Goal: Information Seeking & Learning: Learn about a topic

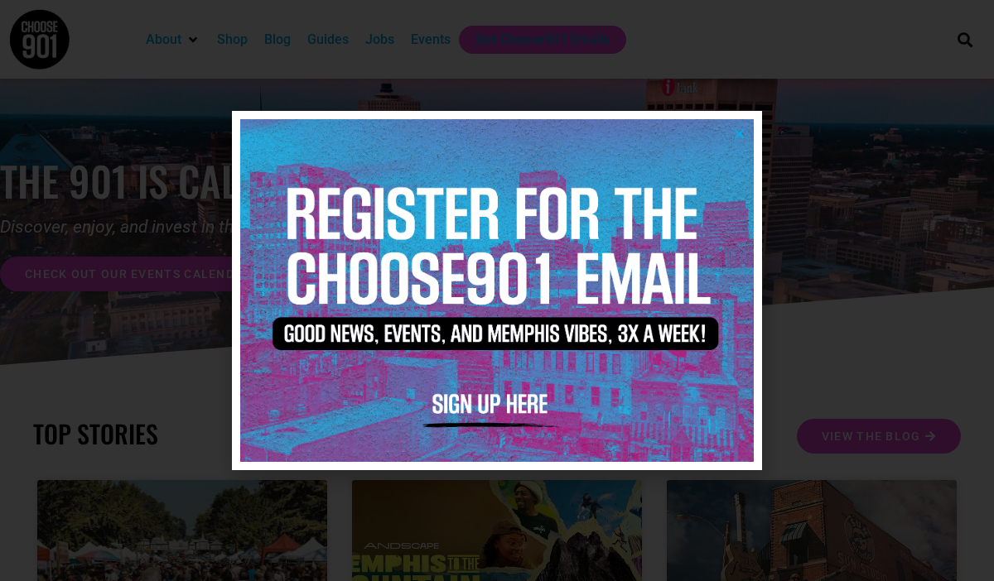
click at [735, 135] on icon "Close" at bounding box center [739, 134] width 12 height 12
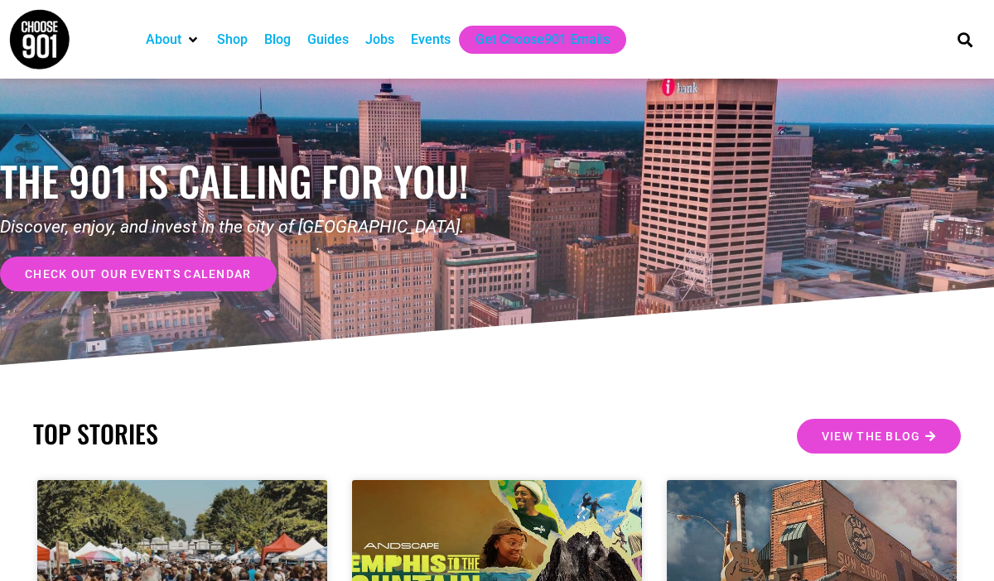
click at [387, 34] on div "Jobs" at bounding box center [379, 40] width 29 height 20
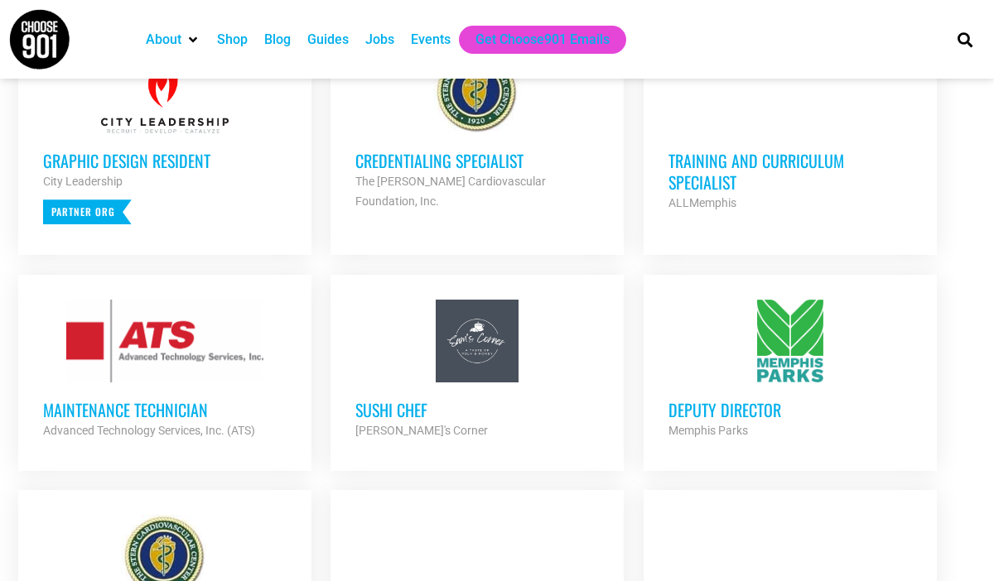
scroll to position [735, 0]
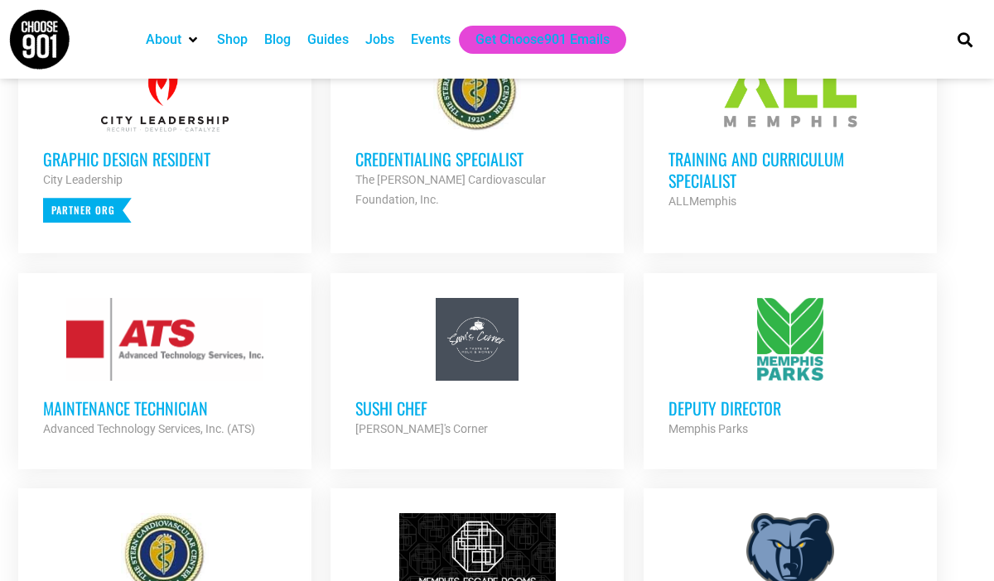
click at [416, 166] on h3 "Credentialing Specialist" at bounding box center [476, 159] width 243 height 22
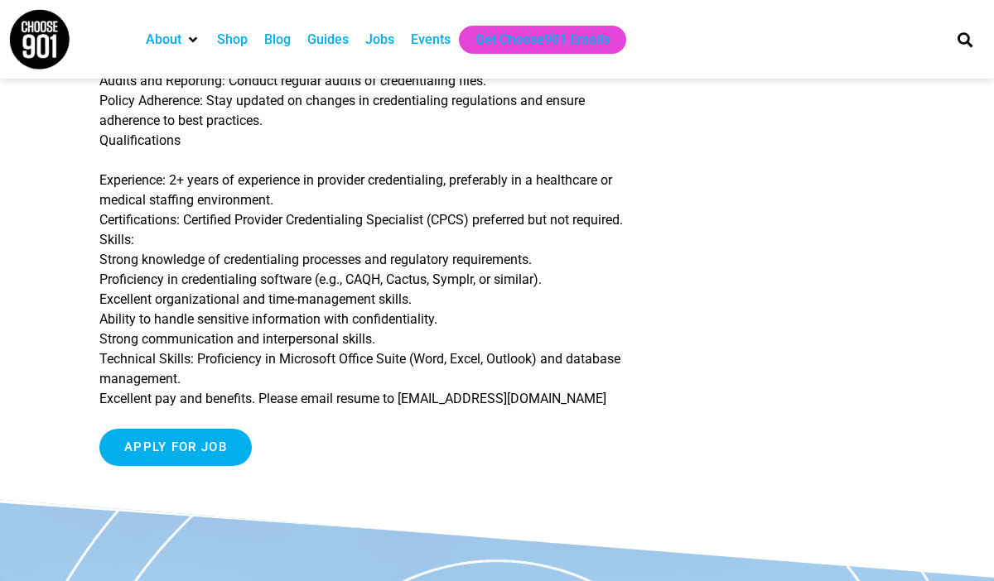
scroll to position [447, 0]
